Goal: Transaction & Acquisition: Purchase product/service

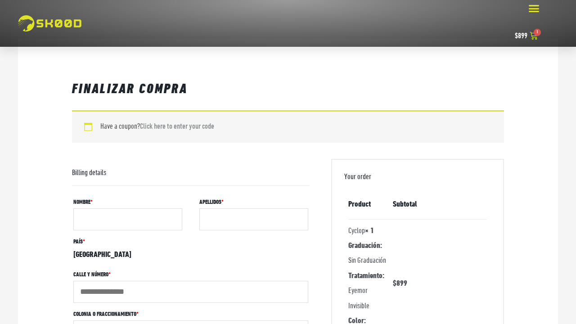
select select "DF"
